Goal: Task Accomplishment & Management: Use online tool/utility

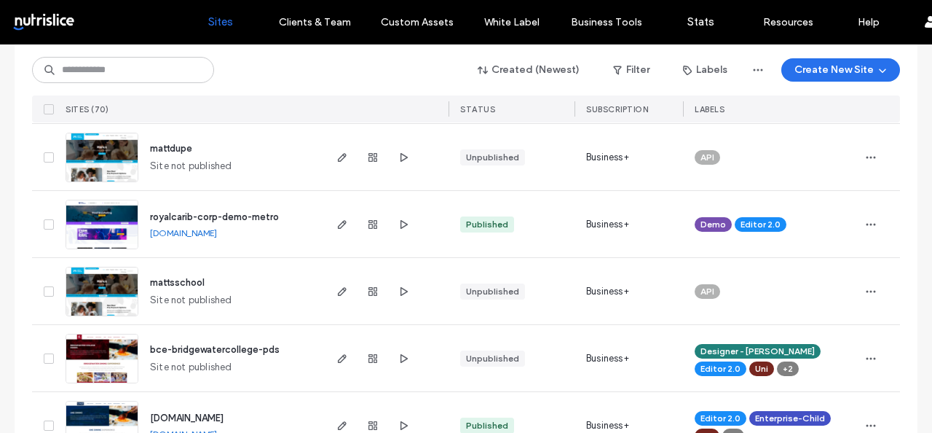
scroll to position [657, 0]
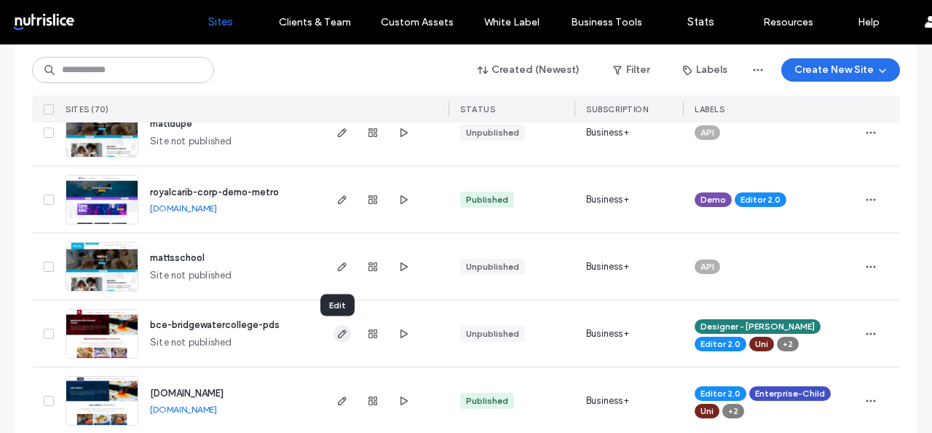
click at [339, 336] on icon "button" at bounding box center [342, 334] width 12 height 12
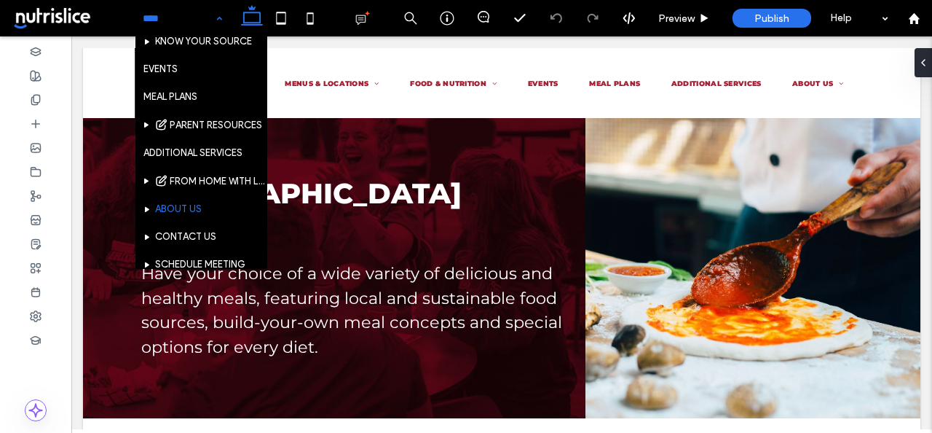
scroll to position [206, 0]
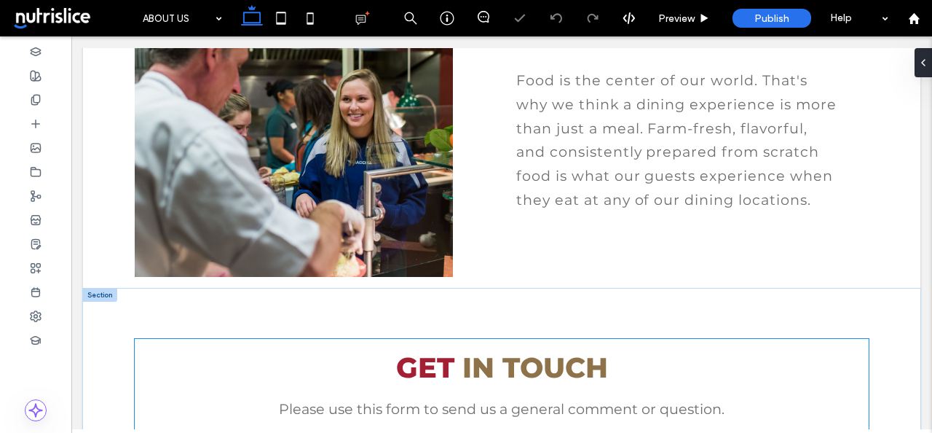
scroll to position [453, 0]
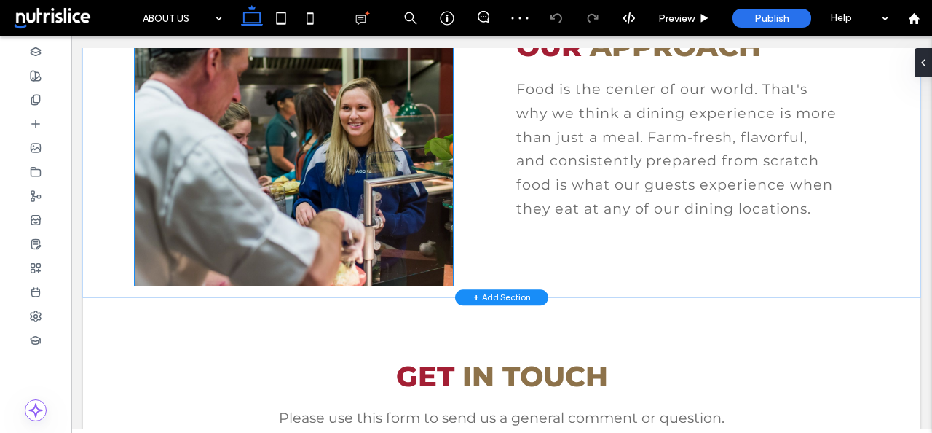
click at [371, 201] on img at bounding box center [294, 151] width 318 height 268
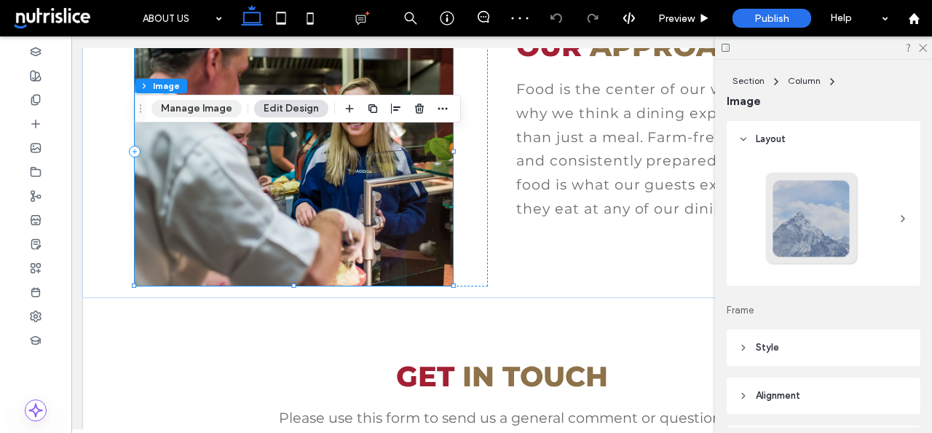
click at [220, 113] on button "Manage Image" at bounding box center [196, 108] width 90 height 17
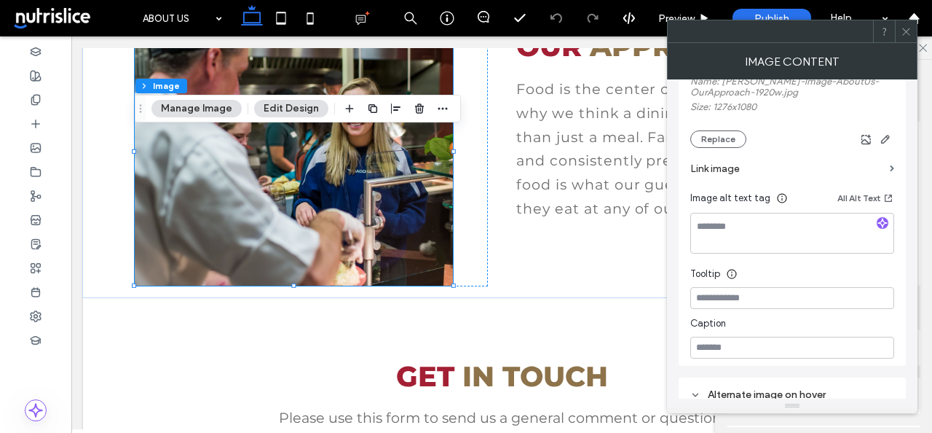
scroll to position [313, 0]
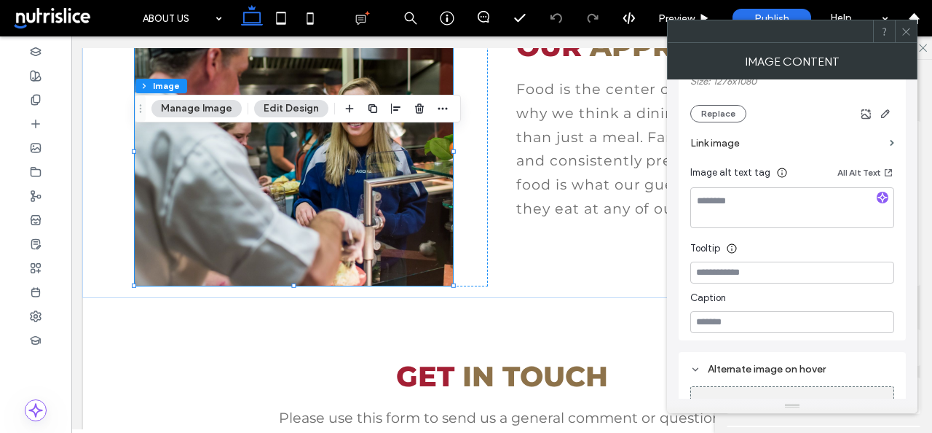
click at [905, 31] on use at bounding box center [905, 31] width 7 height 7
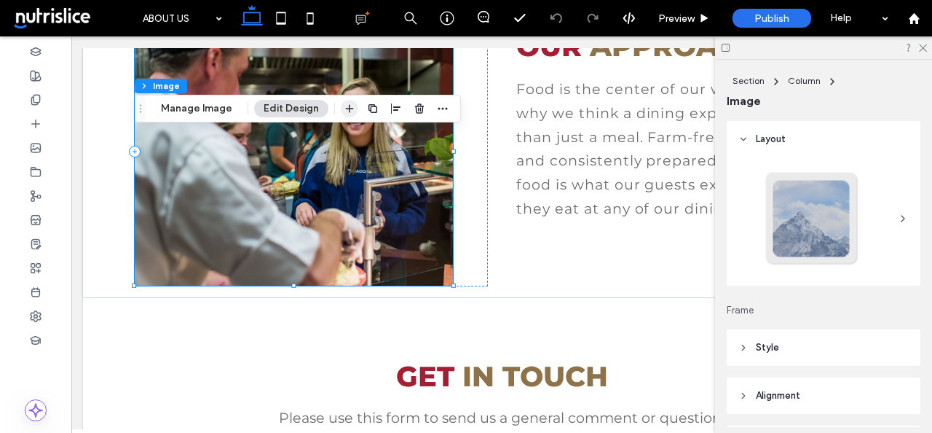
click at [350, 114] on icon "button" at bounding box center [350, 109] width 12 height 12
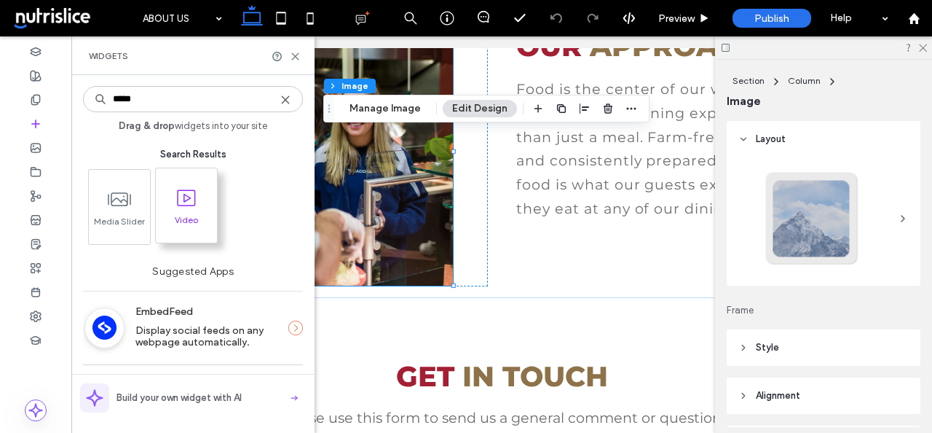
type input "*****"
click at [193, 225] on span "Video" at bounding box center [186, 224] width 61 height 20
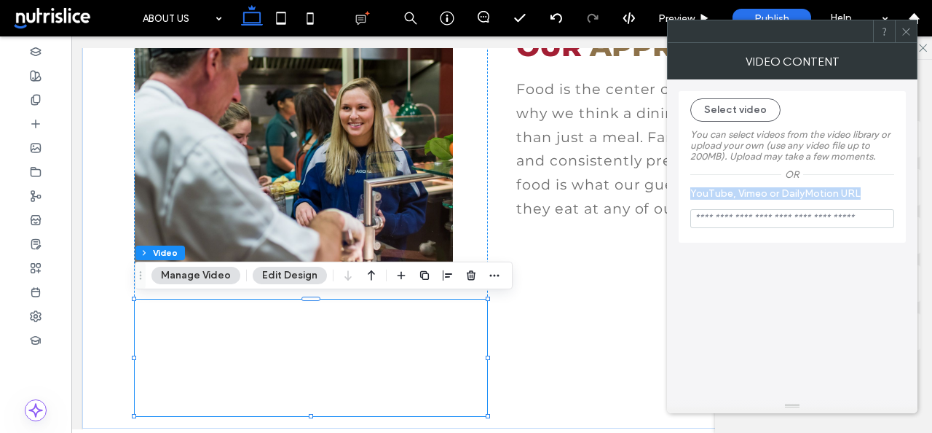
drag, startPoint x: 861, startPoint y: 199, endPoint x: 685, endPoint y: 200, distance: 175.5
click at [685, 200] on div "Select video You can select videos from the video library or upload your own (u…" at bounding box center [792, 166] width 227 height 151
copy label "YouTube, Vimeo or DailyMotion URL"
click at [728, 109] on button "Select video" at bounding box center [735, 109] width 90 height 23
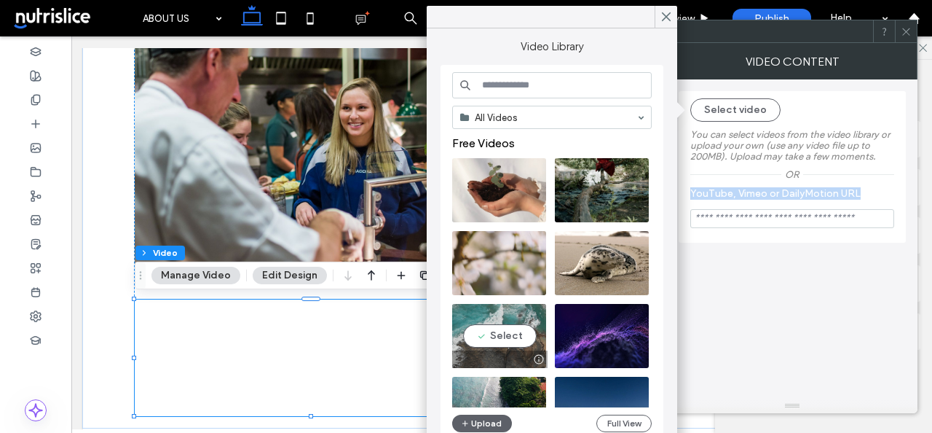
click at [517, 334] on video at bounding box center [499, 336] width 94 height 64
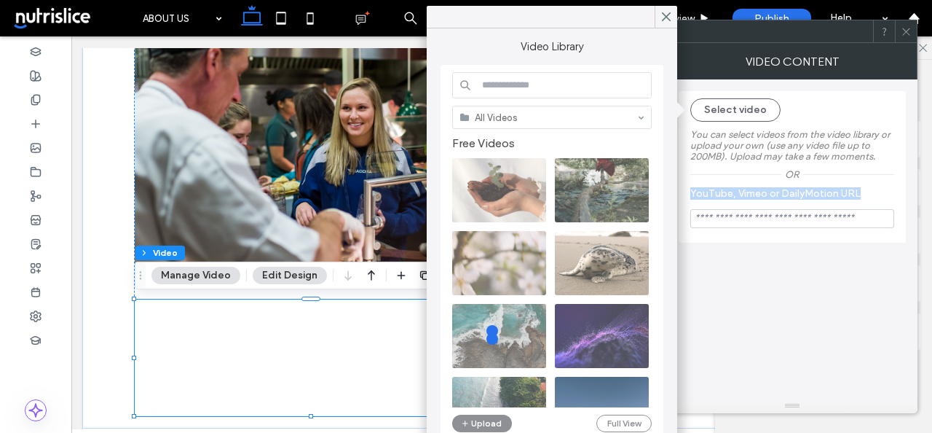
type input "**********"
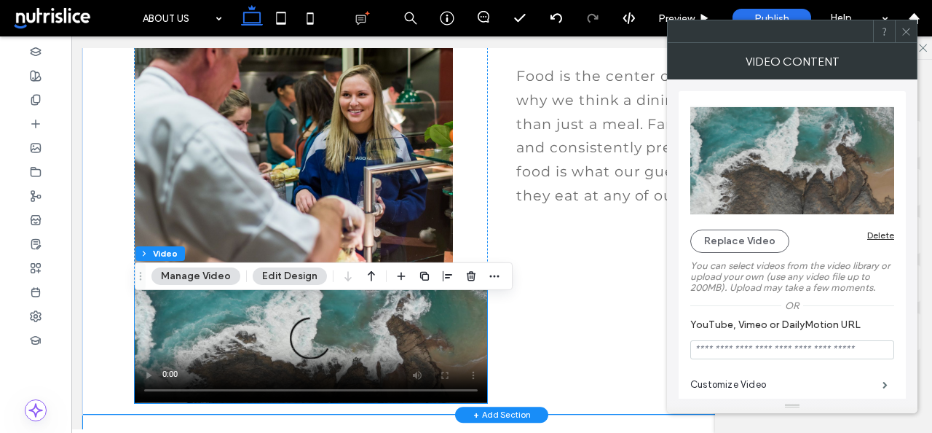
scroll to position [452, 0]
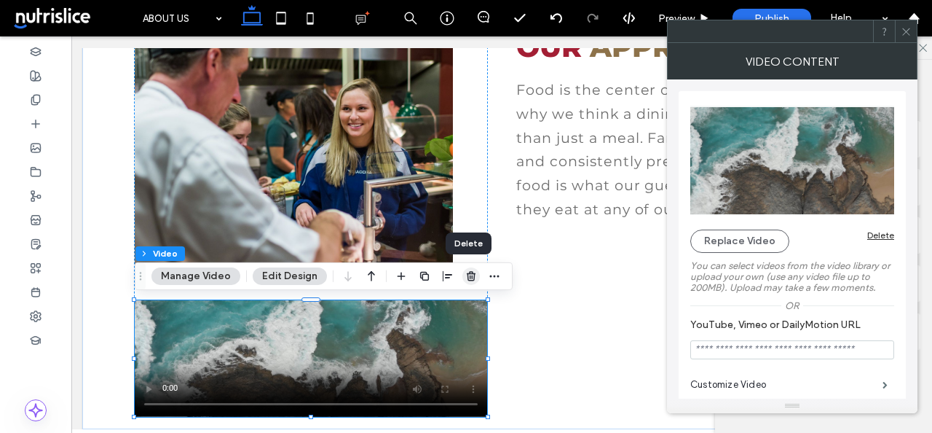
click at [465, 280] on icon "button" at bounding box center [471, 276] width 12 height 12
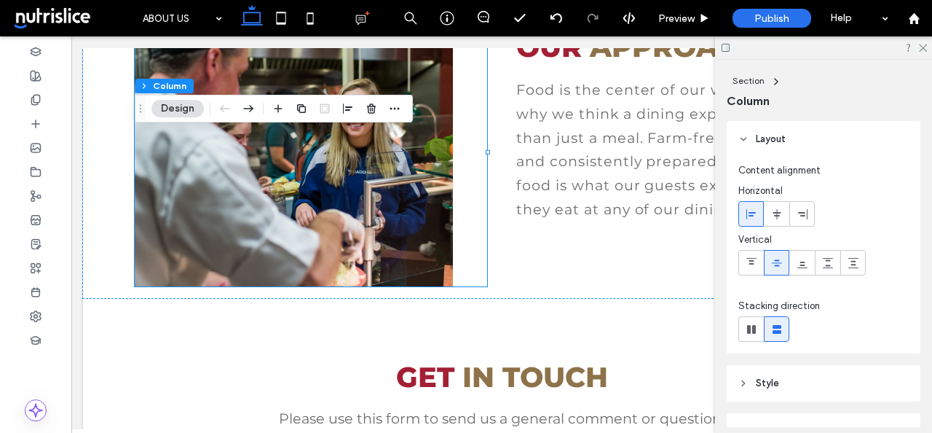
click at [49, 16] on span at bounding box center [73, 18] width 124 height 29
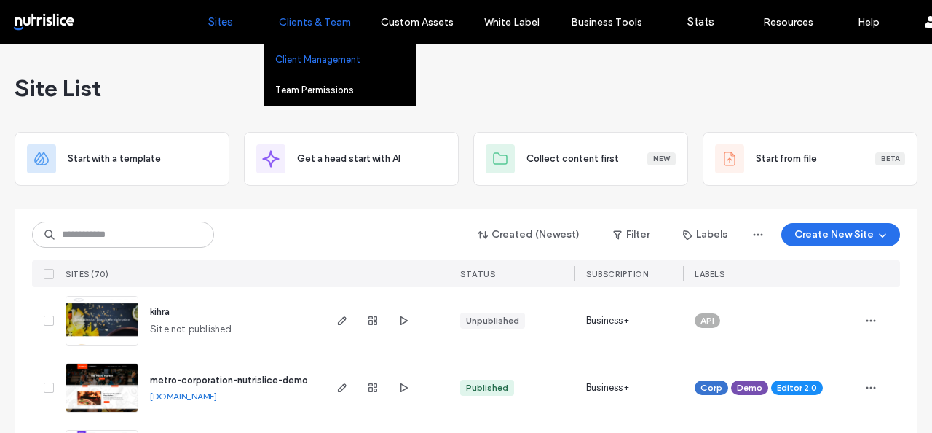
click at [307, 66] on link "Client Management" at bounding box center [345, 59] width 141 height 30
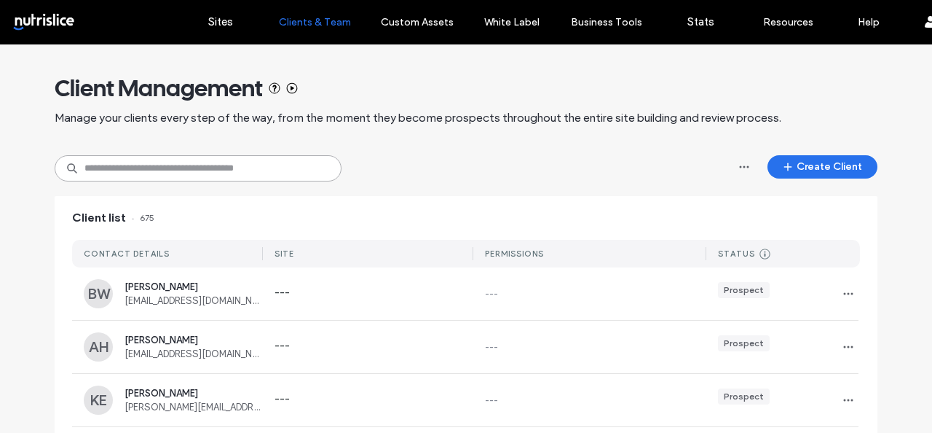
click at [181, 167] on input at bounding box center [198, 168] width 287 height 26
type input "*********"
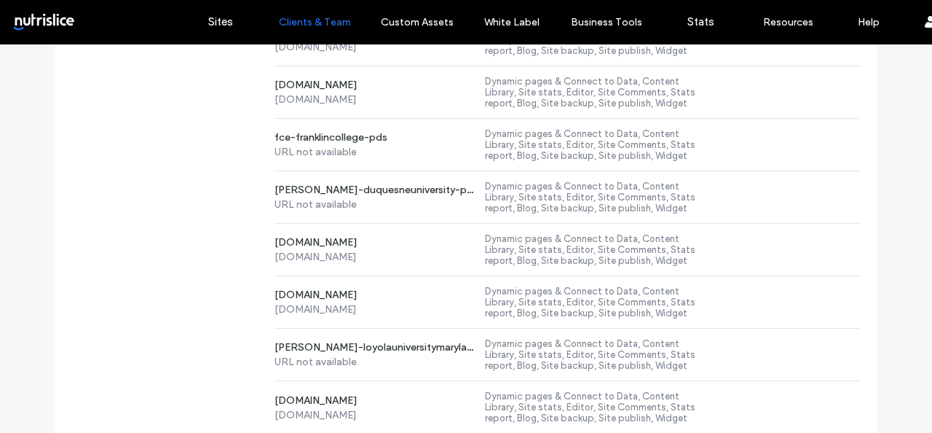
scroll to position [3320, 0]
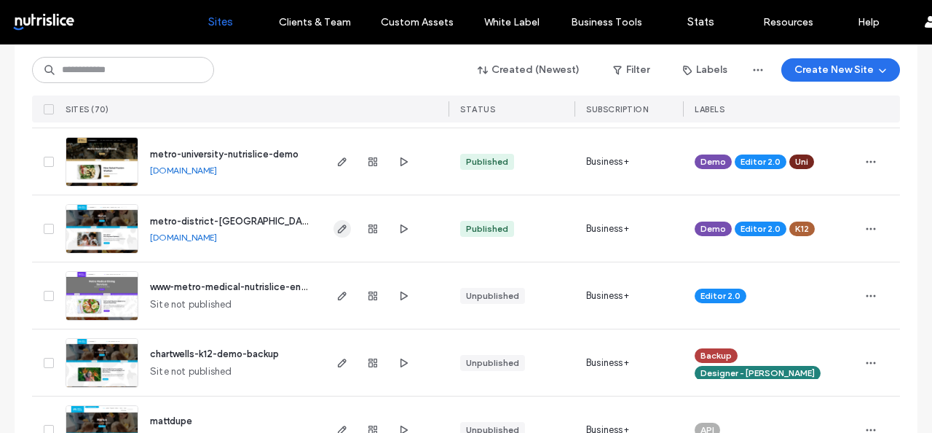
scroll to position [356, 0]
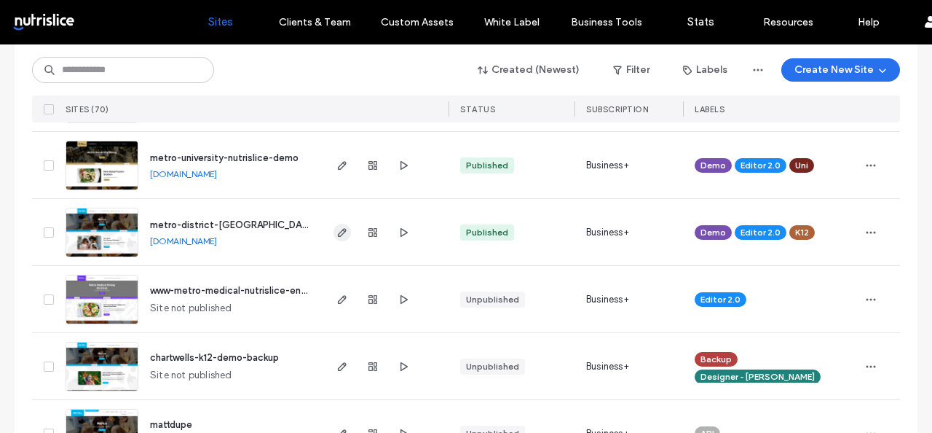
click at [338, 229] on use "button" at bounding box center [342, 232] width 9 height 9
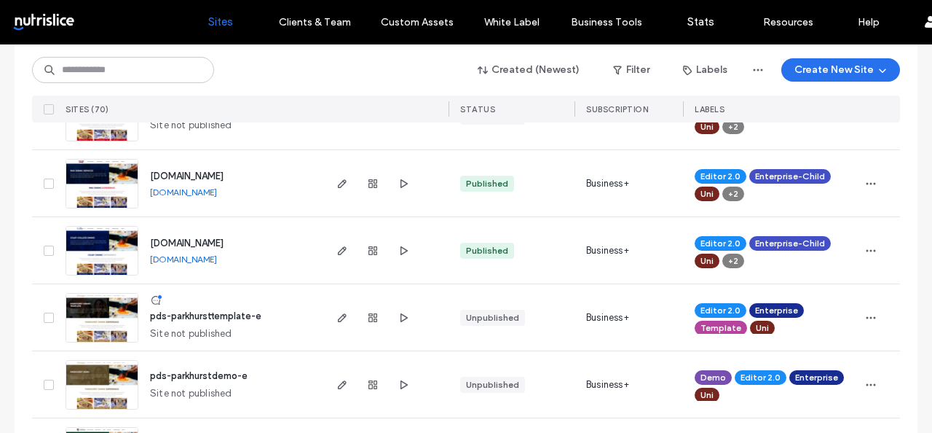
scroll to position [1478, 0]
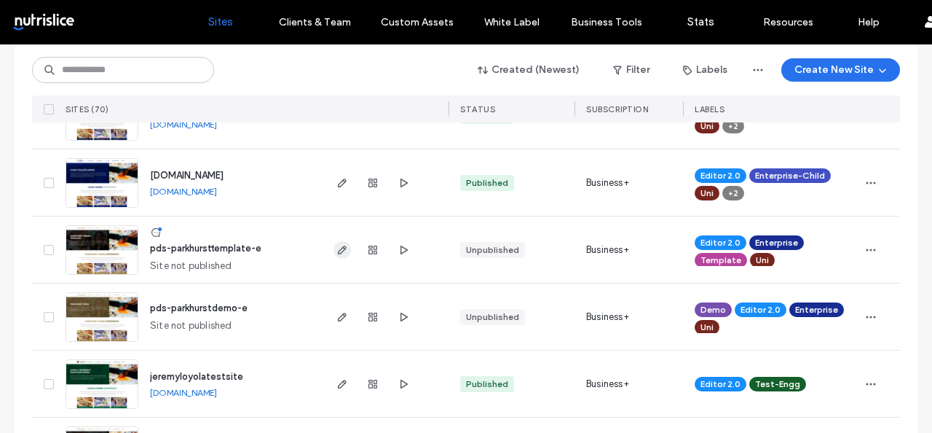
click at [338, 253] on use "button" at bounding box center [342, 249] width 9 height 9
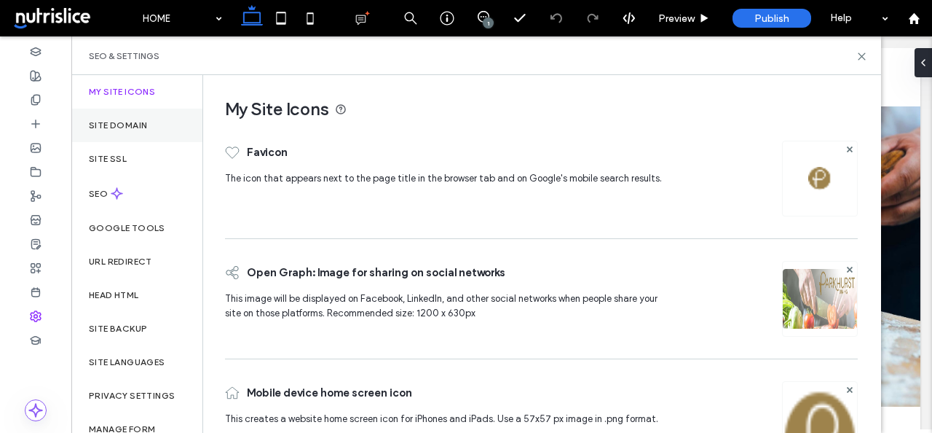
click at [135, 130] on label "Site Domain" at bounding box center [118, 125] width 58 height 10
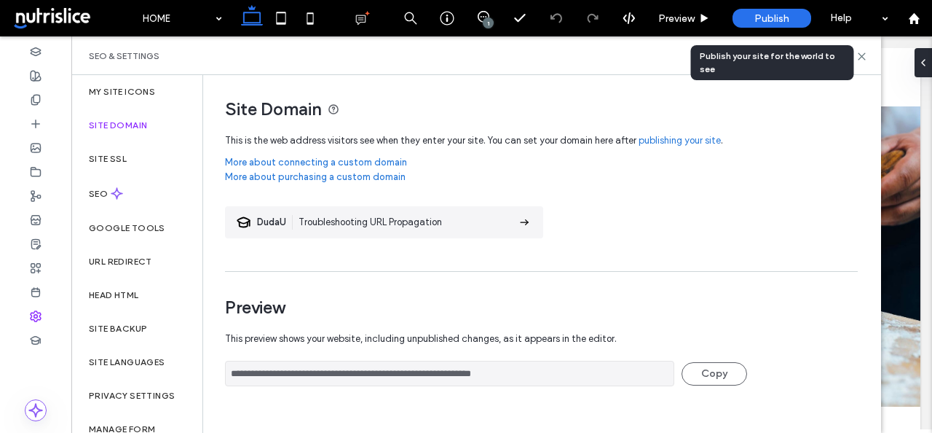
click at [762, 25] on div "Publish" at bounding box center [772, 18] width 79 height 19
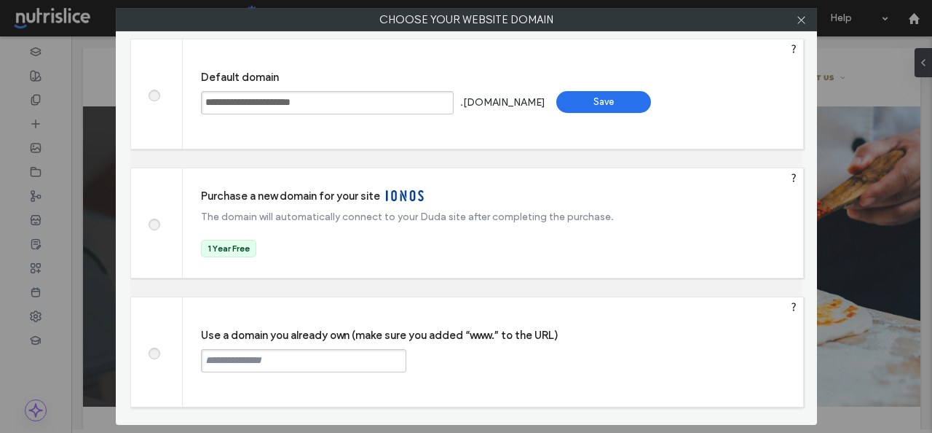
click at [624, 109] on div "Save" at bounding box center [603, 102] width 95 height 22
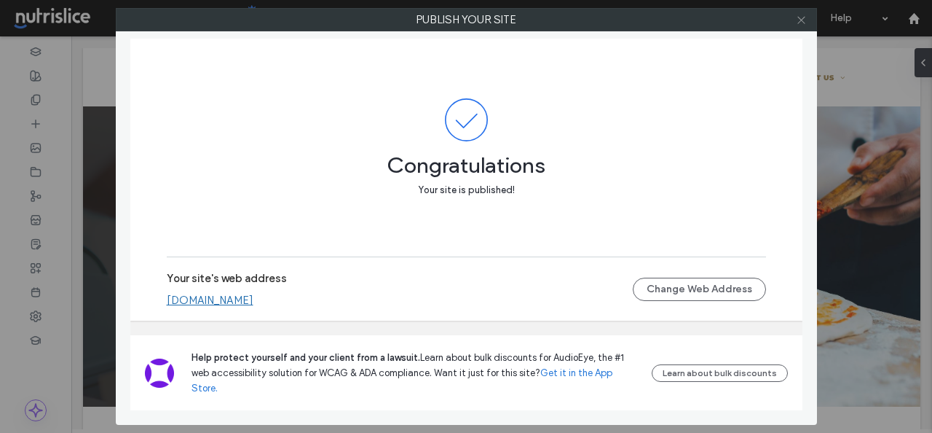
click at [798, 17] on use at bounding box center [800, 19] width 7 height 7
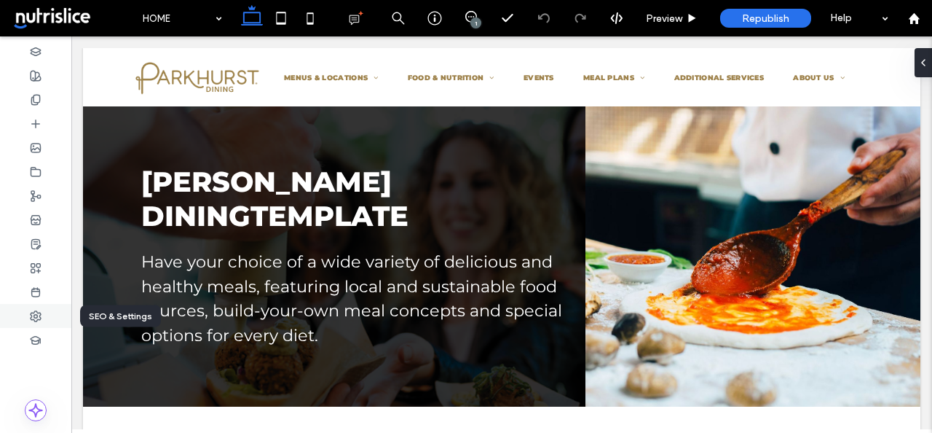
click at [33, 320] on icon at bounding box center [36, 316] width 12 height 12
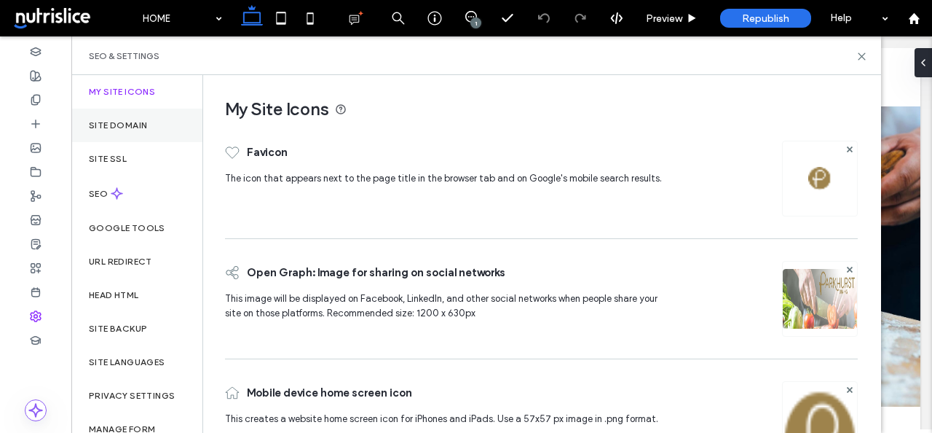
click at [121, 127] on label "Site Domain" at bounding box center [118, 125] width 58 height 10
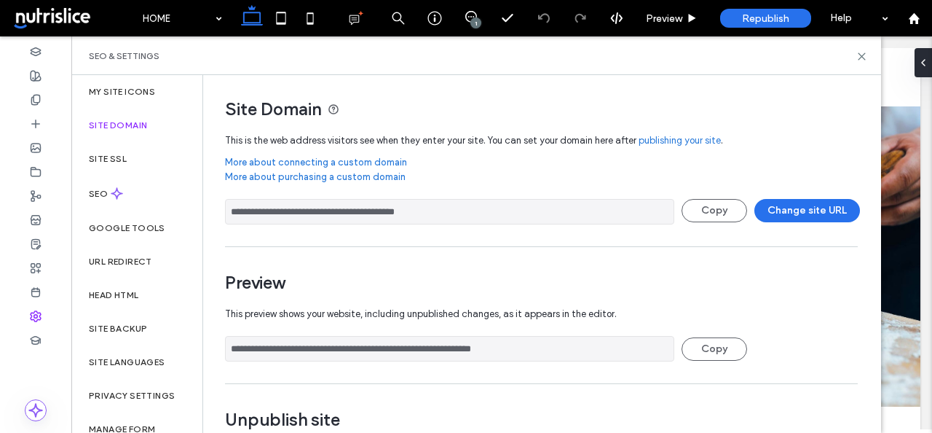
scroll to position [52, 0]
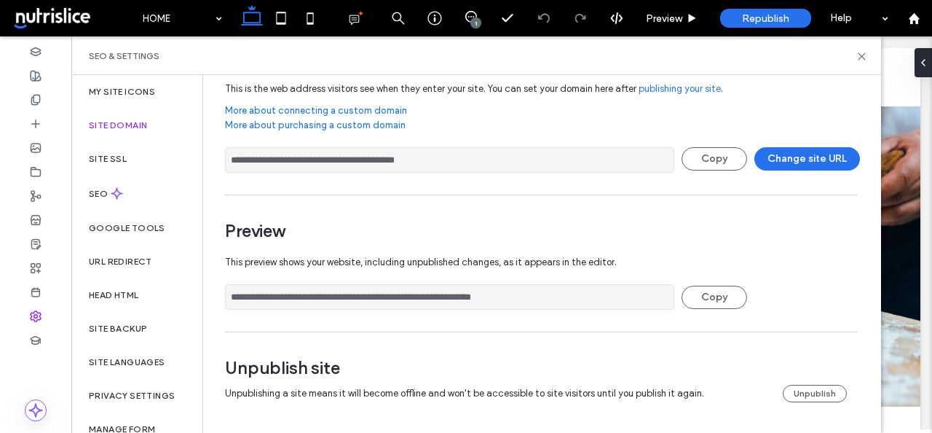
click at [68, 13] on span at bounding box center [73, 18] width 124 height 29
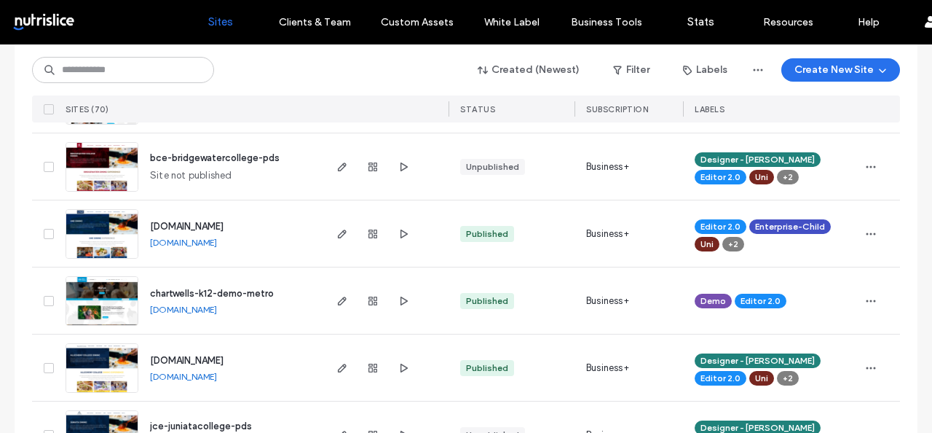
scroll to position [883, 0]
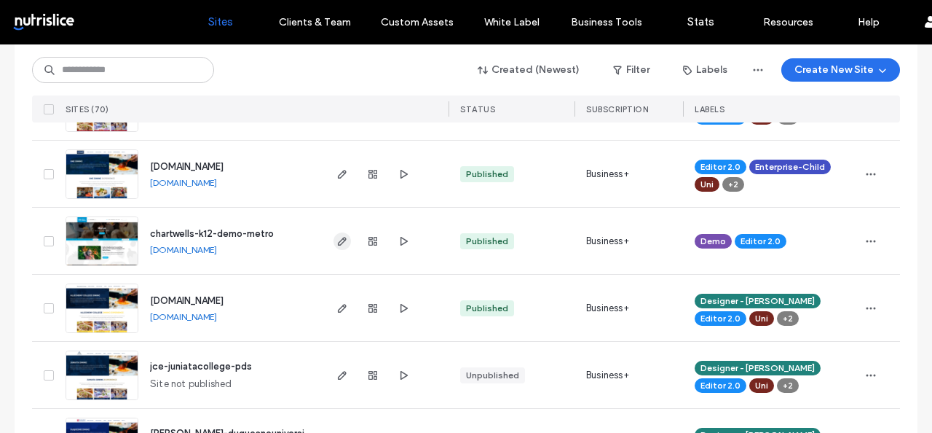
click at [339, 237] on use "button" at bounding box center [342, 241] width 9 height 9
